Goal: Task Accomplishment & Management: Manage account settings

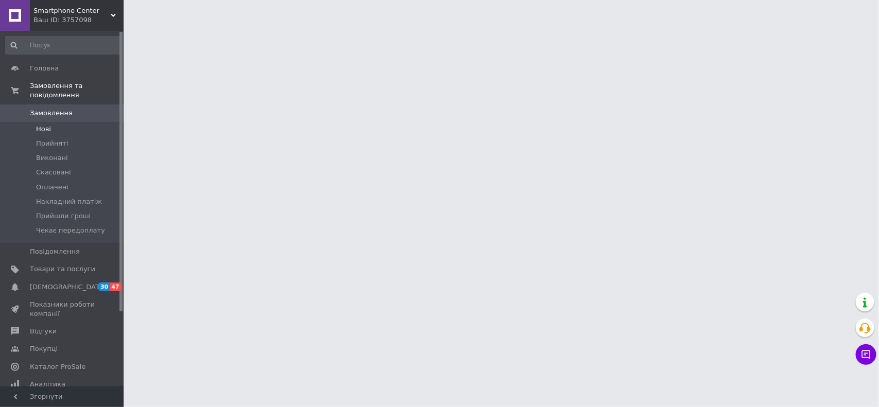
click at [53, 122] on li "Нові" at bounding box center [63, 129] width 126 height 14
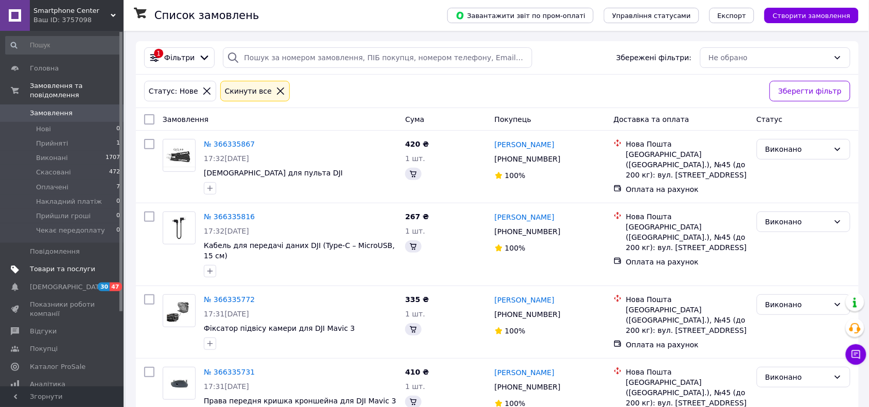
click at [57, 265] on span "Товари та послуги" at bounding box center [62, 269] width 65 height 9
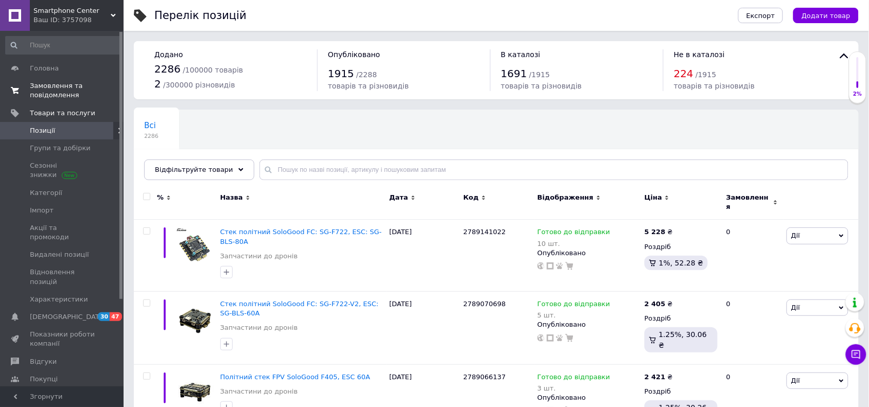
click at [46, 90] on span "Замовлення та повідомлення" at bounding box center [62, 90] width 65 height 19
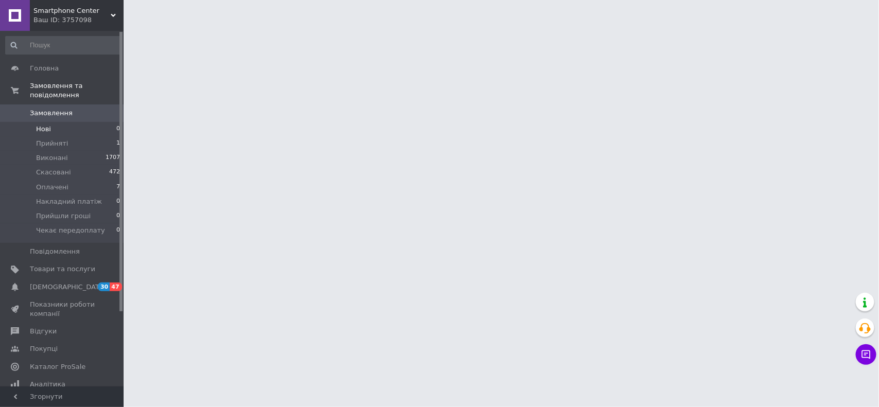
click at [53, 124] on li "Нові 0" at bounding box center [63, 129] width 126 height 14
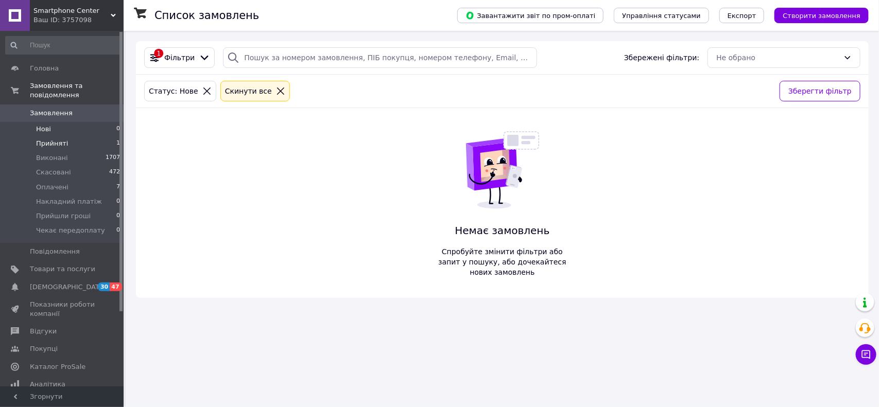
click at [53, 139] on span "Прийняті" at bounding box center [52, 143] width 32 height 9
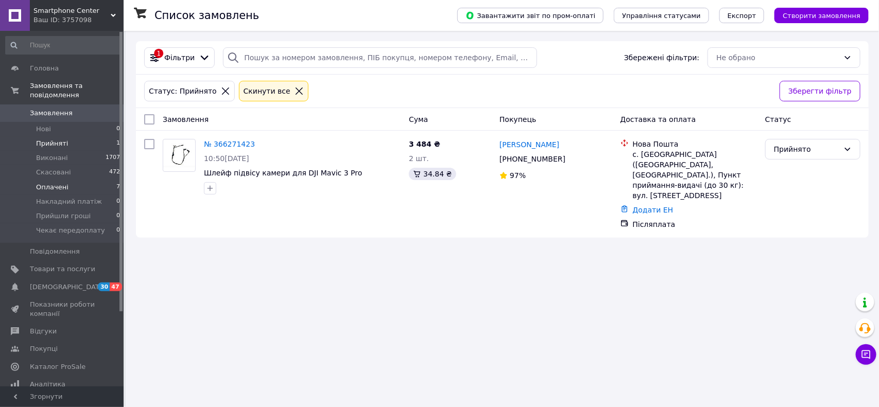
click at [61, 183] on li "Оплачені 7" at bounding box center [63, 187] width 126 height 14
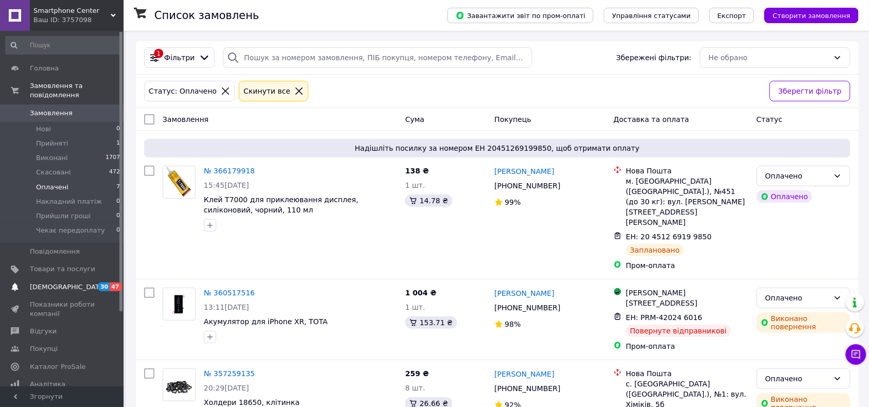
click at [75, 282] on link "[DEMOGRAPHIC_DATA] 30 47" at bounding box center [63, 288] width 126 height 18
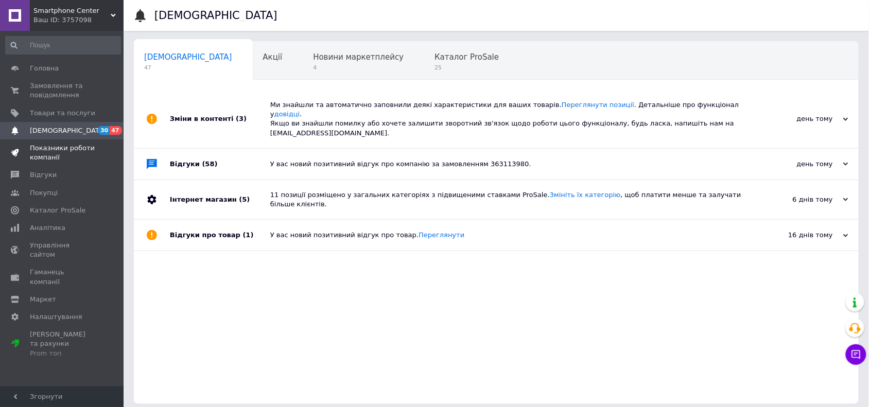
click at [47, 155] on span "Показники роботи компанії" at bounding box center [62, 153] width 65 height 19
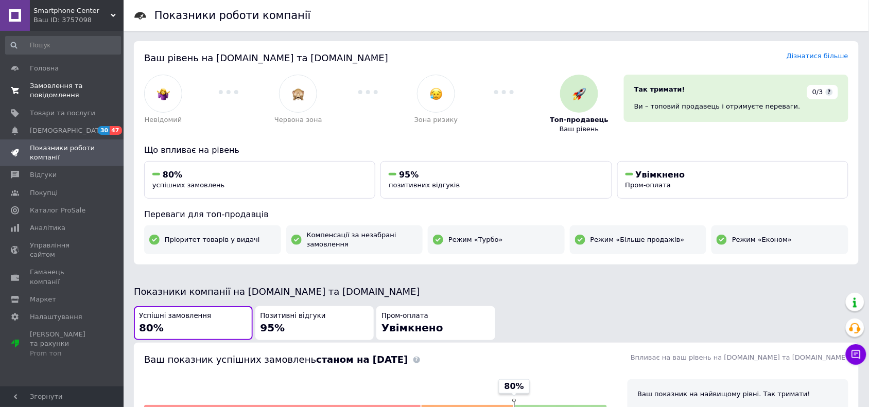
click at [40, 96] on span "Замовлення та повідомлення" at bounding box center [62, 90] width 65 height 19
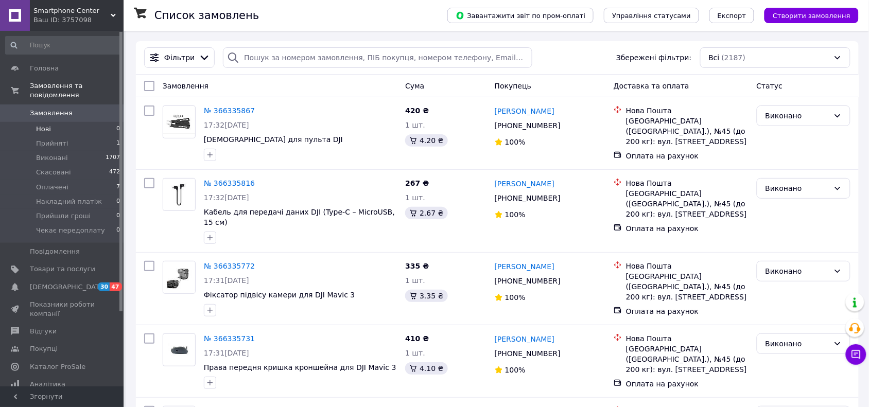
click at [49, 125] on span "Нові" at bounding box center [43, 129] width 15 height 9
